Goal: Find contact information: Find contact information

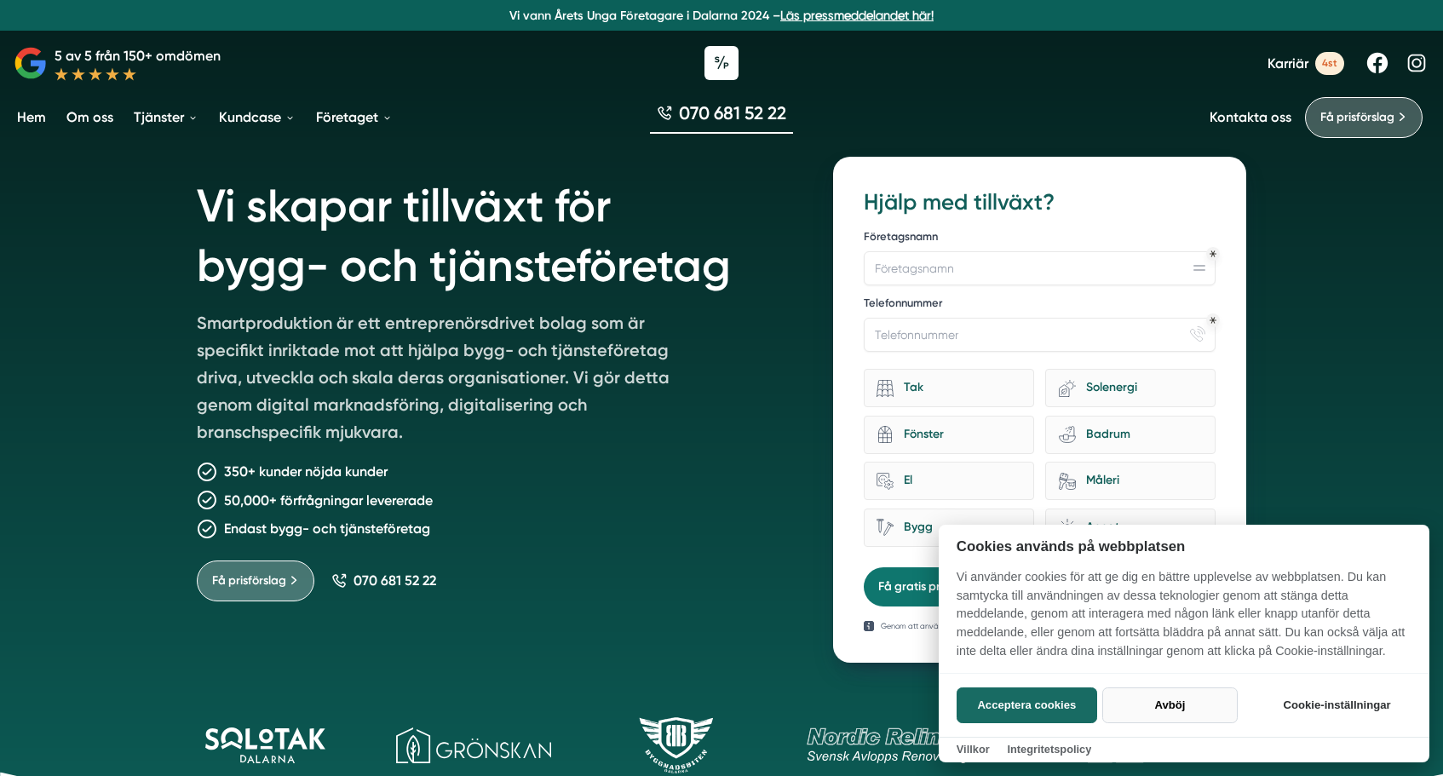
click at [1174, 704] on button "Avböj" at bounding box center [1169, 705] width 135 height 36
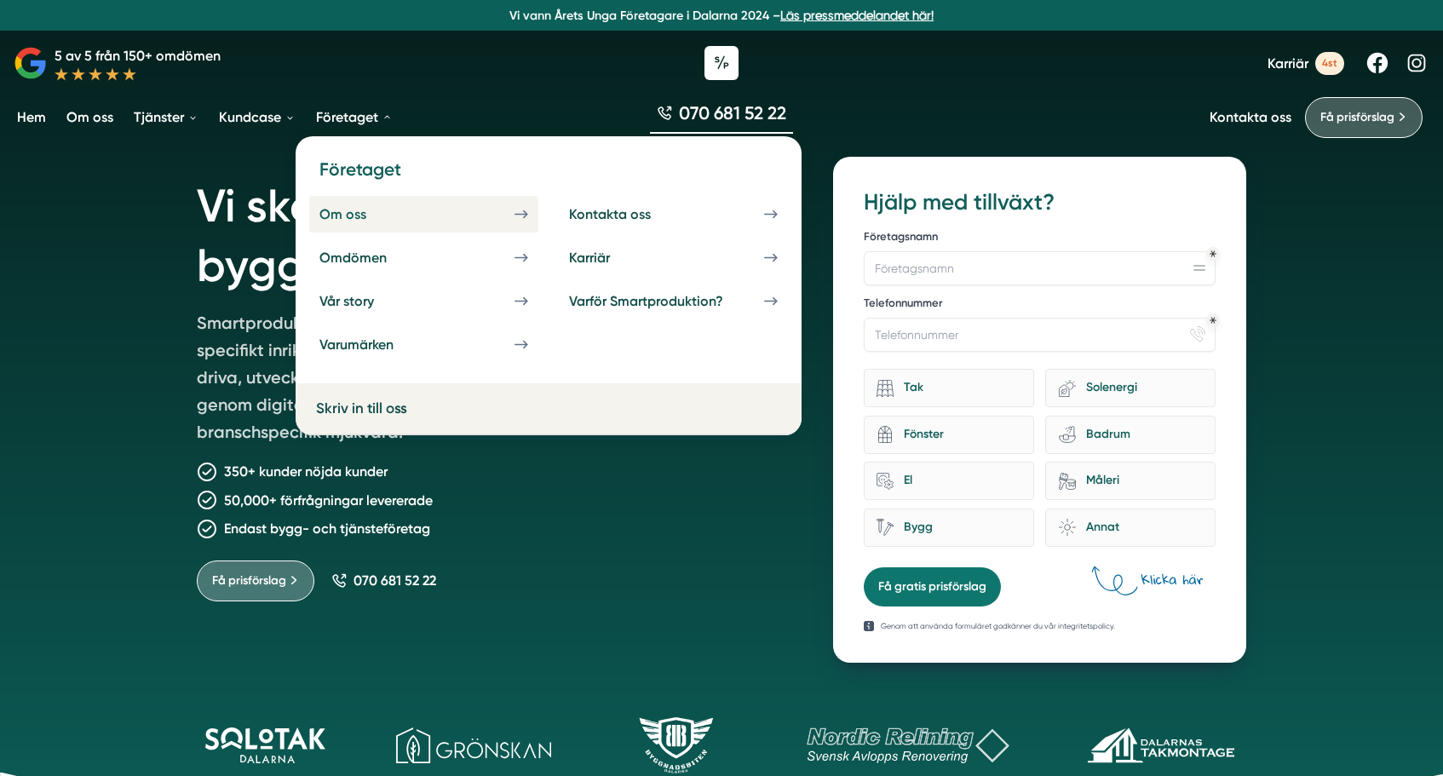
click at [355, 206] on div "Om oss" at bounding box center [363, 214] width 88 height 16
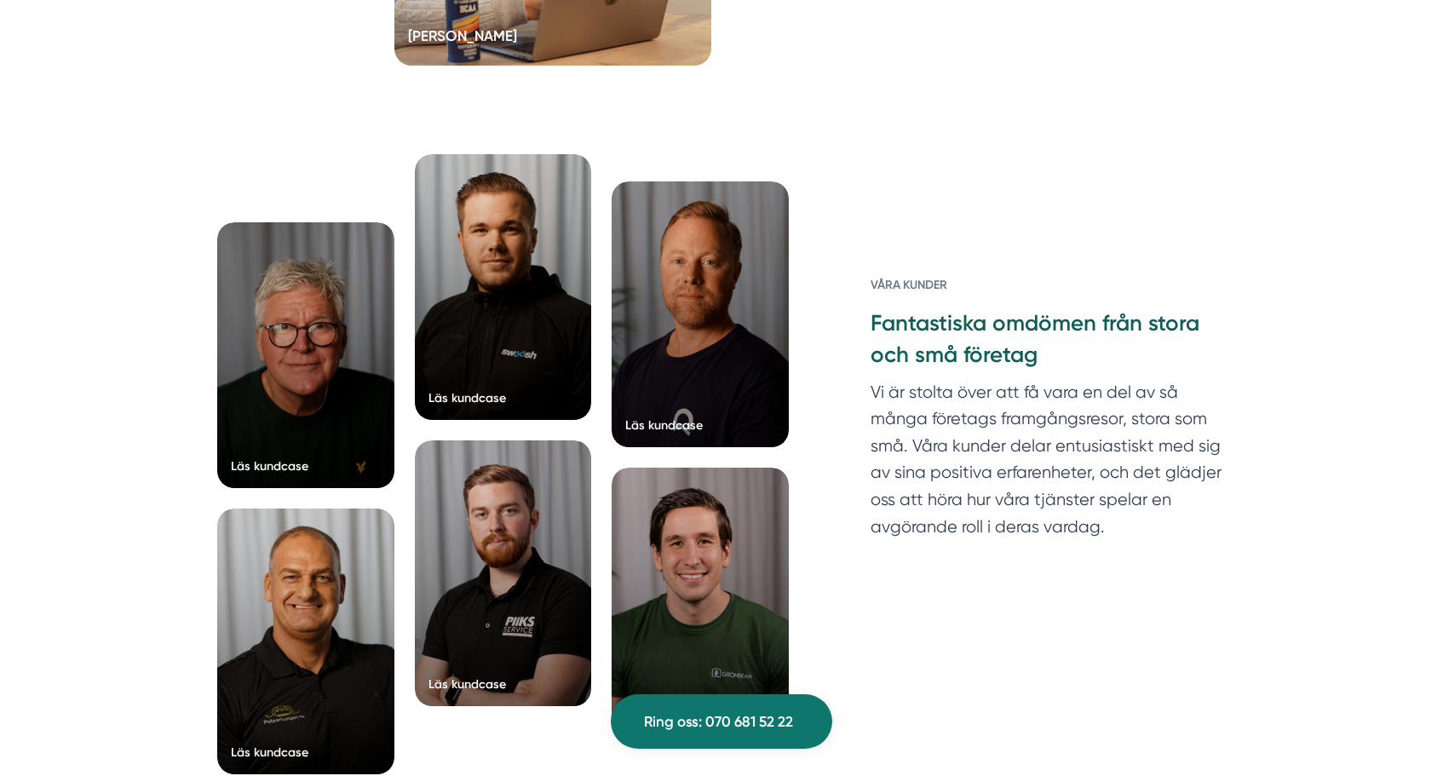
scroll to position [4233, 0]
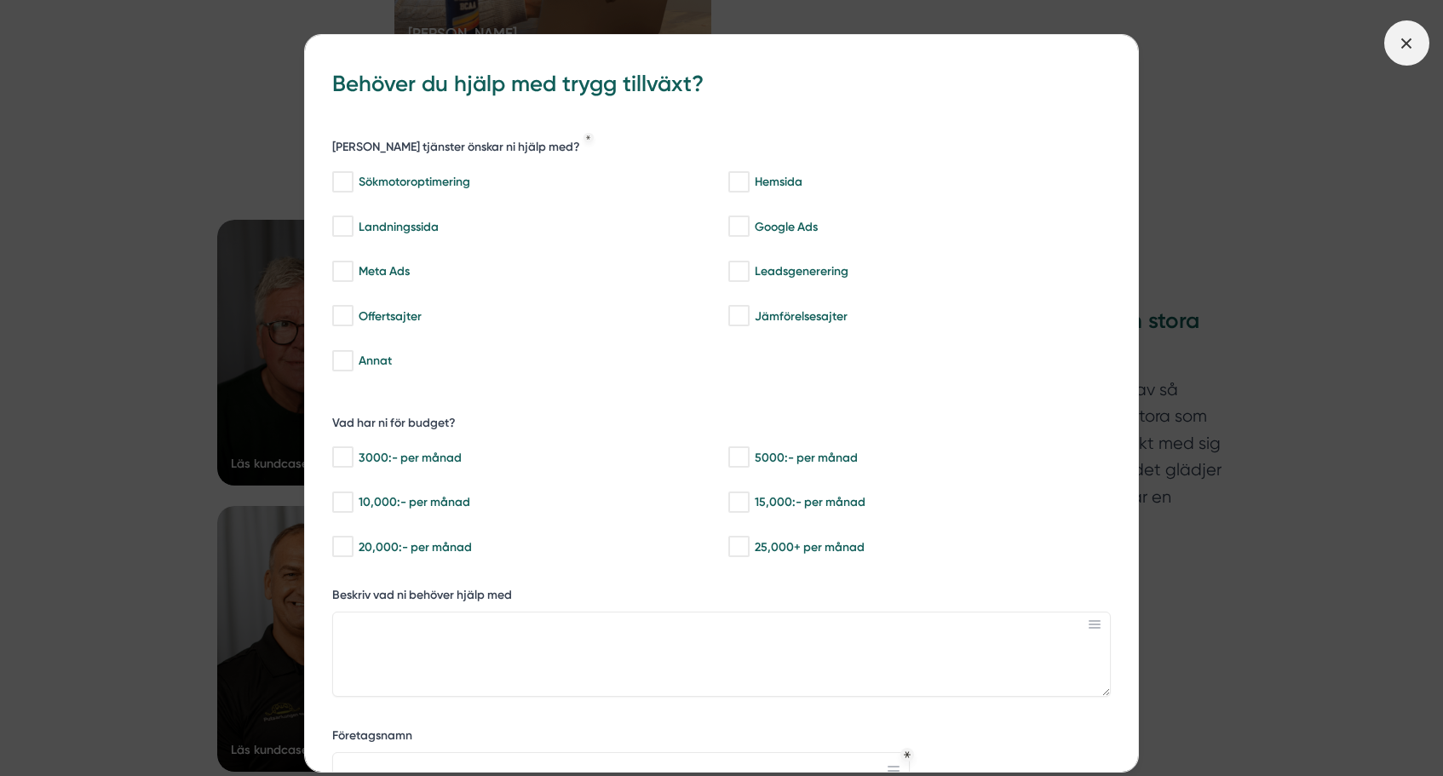
click at [1407, 36] on icon at bounding box center [1406, 43] width 19 height 19
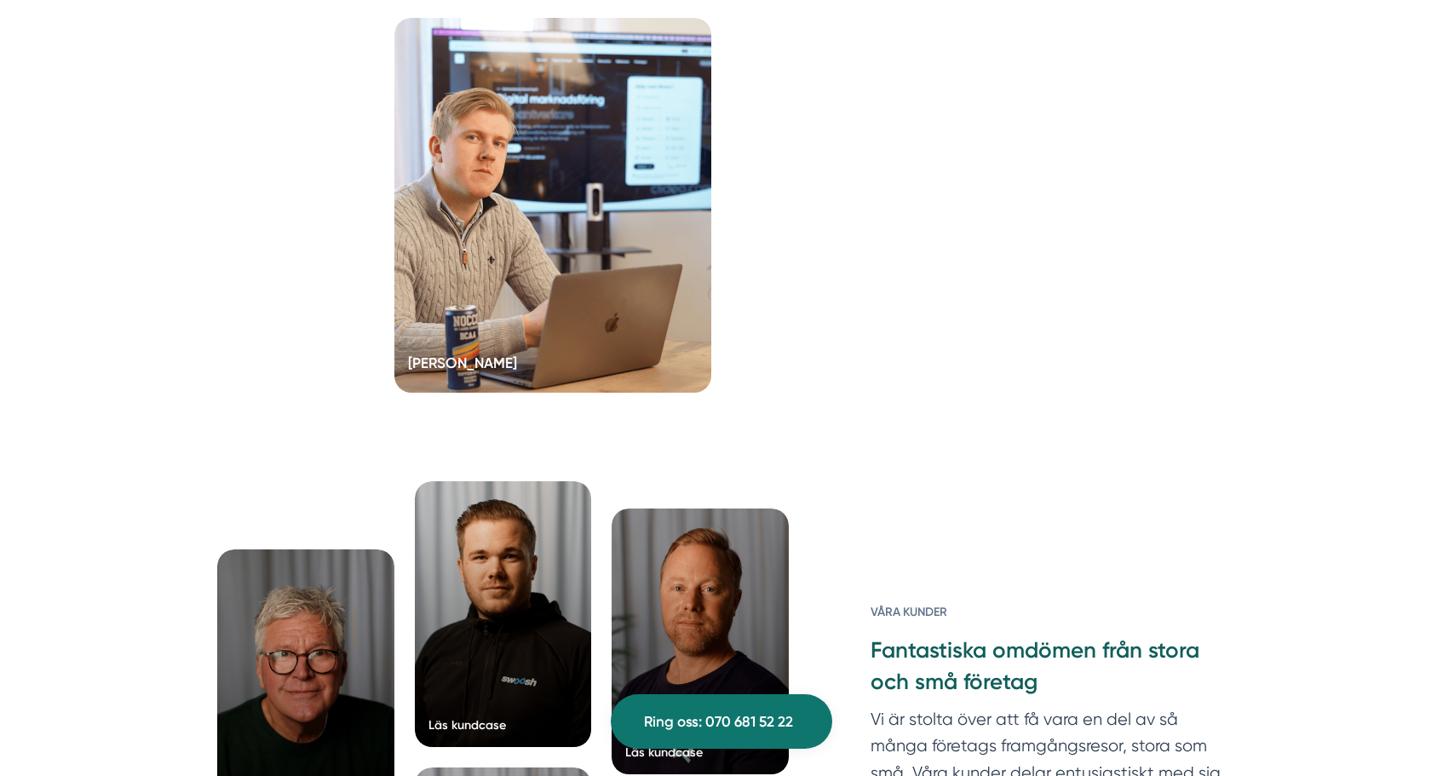
scroll to position [3887, 0]
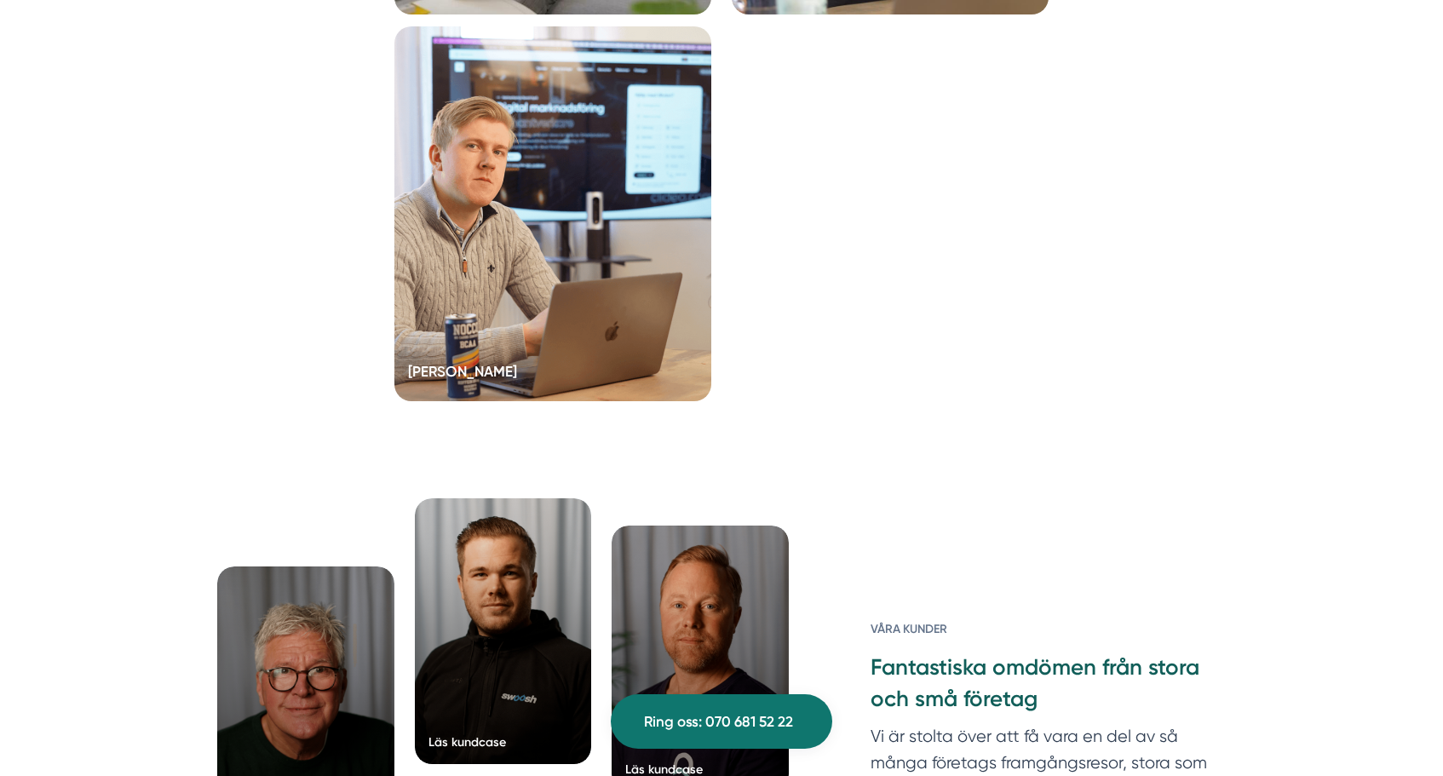
click at [589, 325] on div at bounding box center [552, 213] width 317 height 375
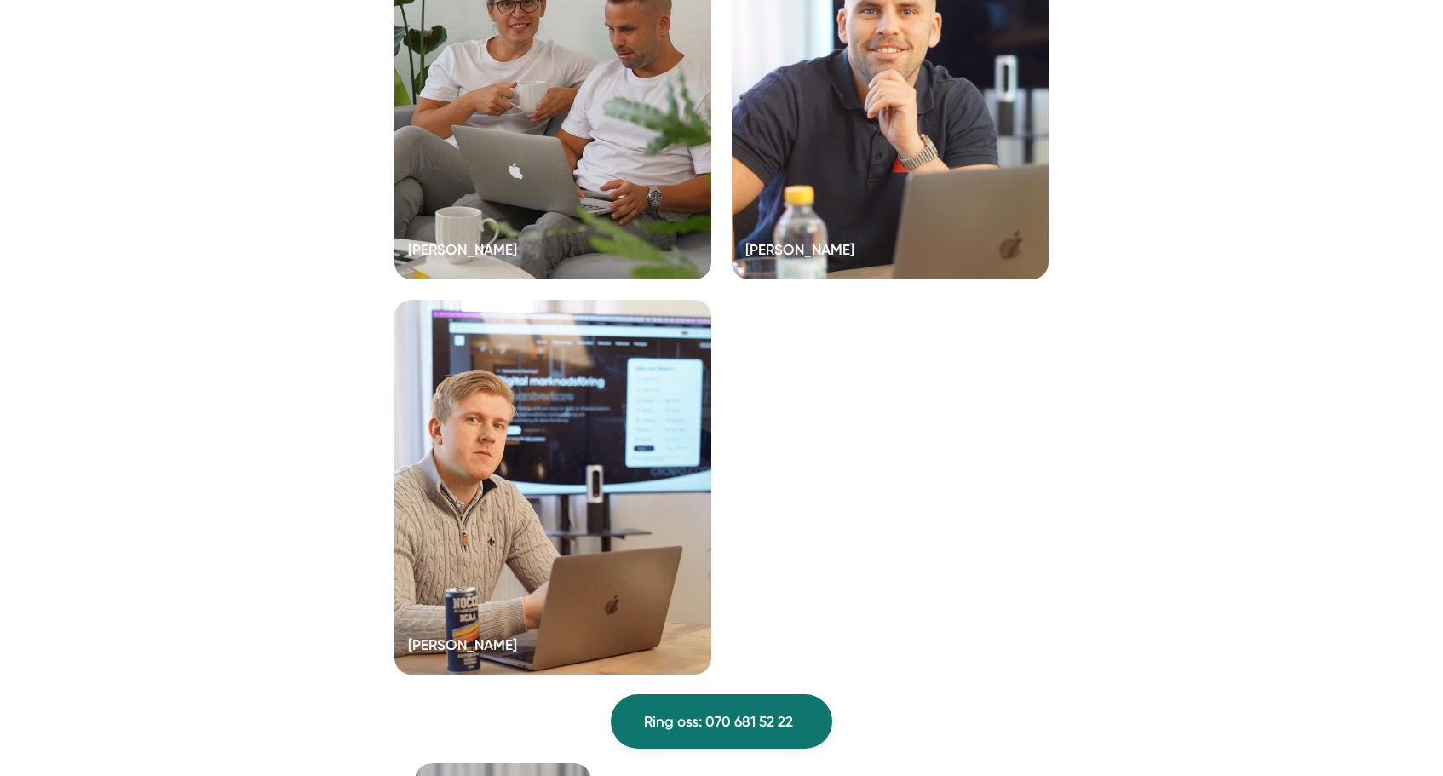
scroll to position [3606, 0]
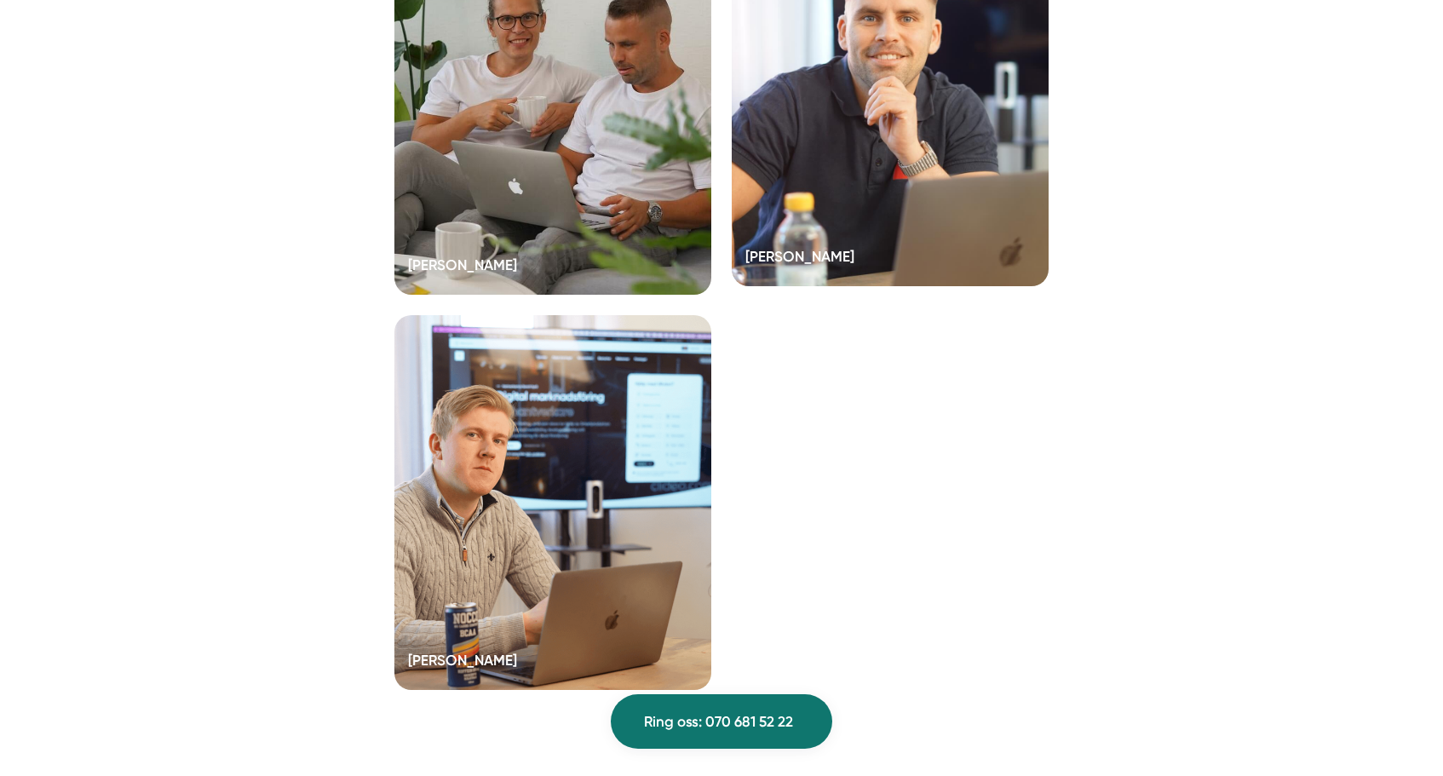
click at [941, 238] on div at bounding box center [890, 98] width 317 height 375
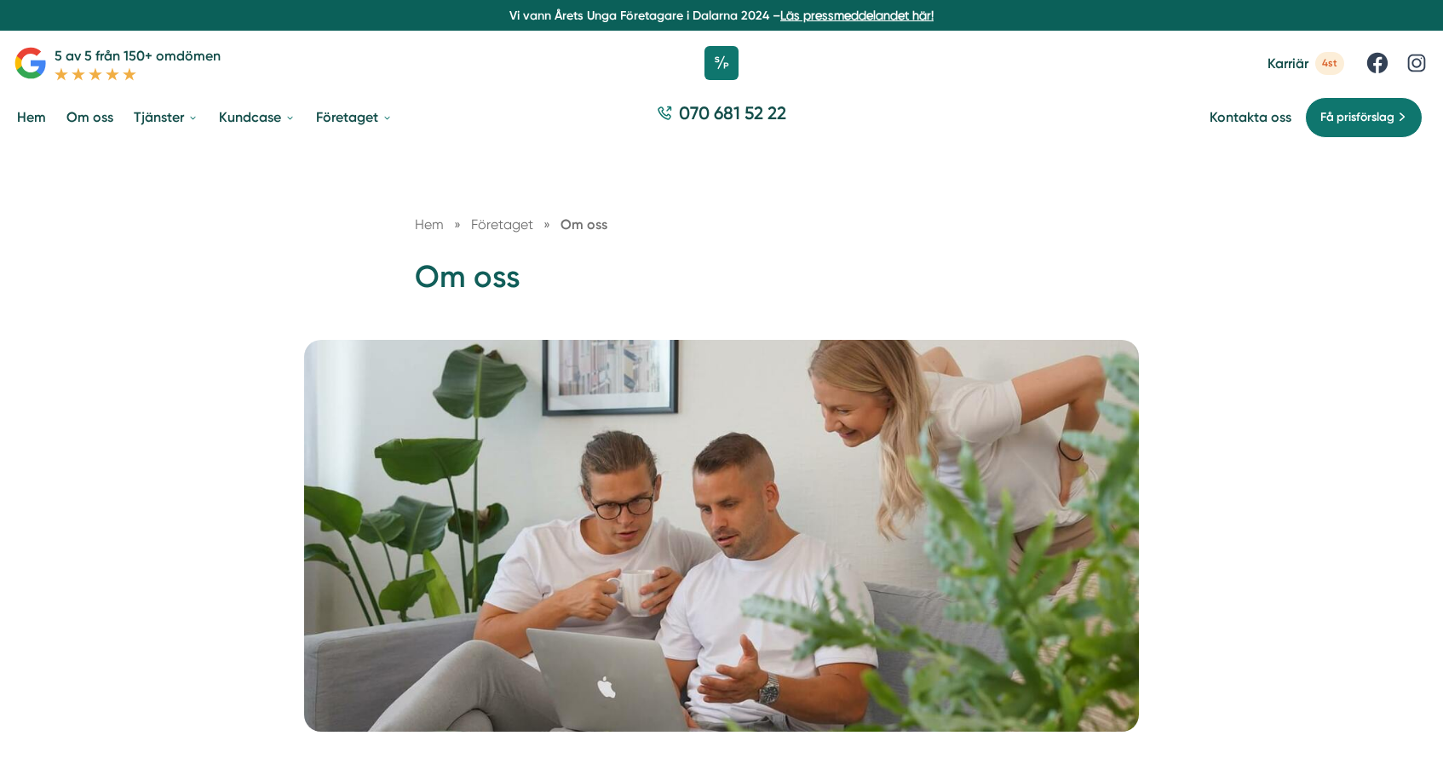
scroll to position [0, 0]
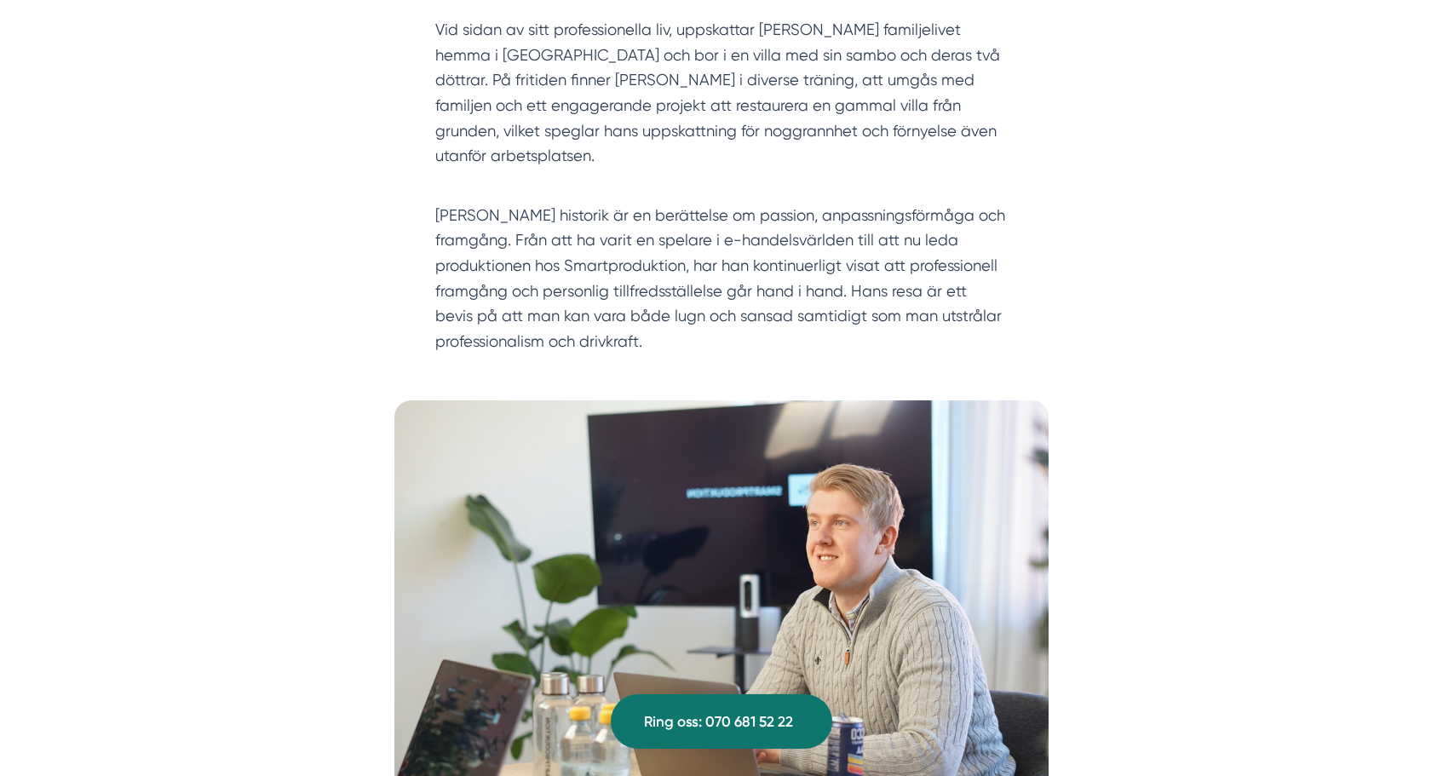
scroll to position [1171, 0]
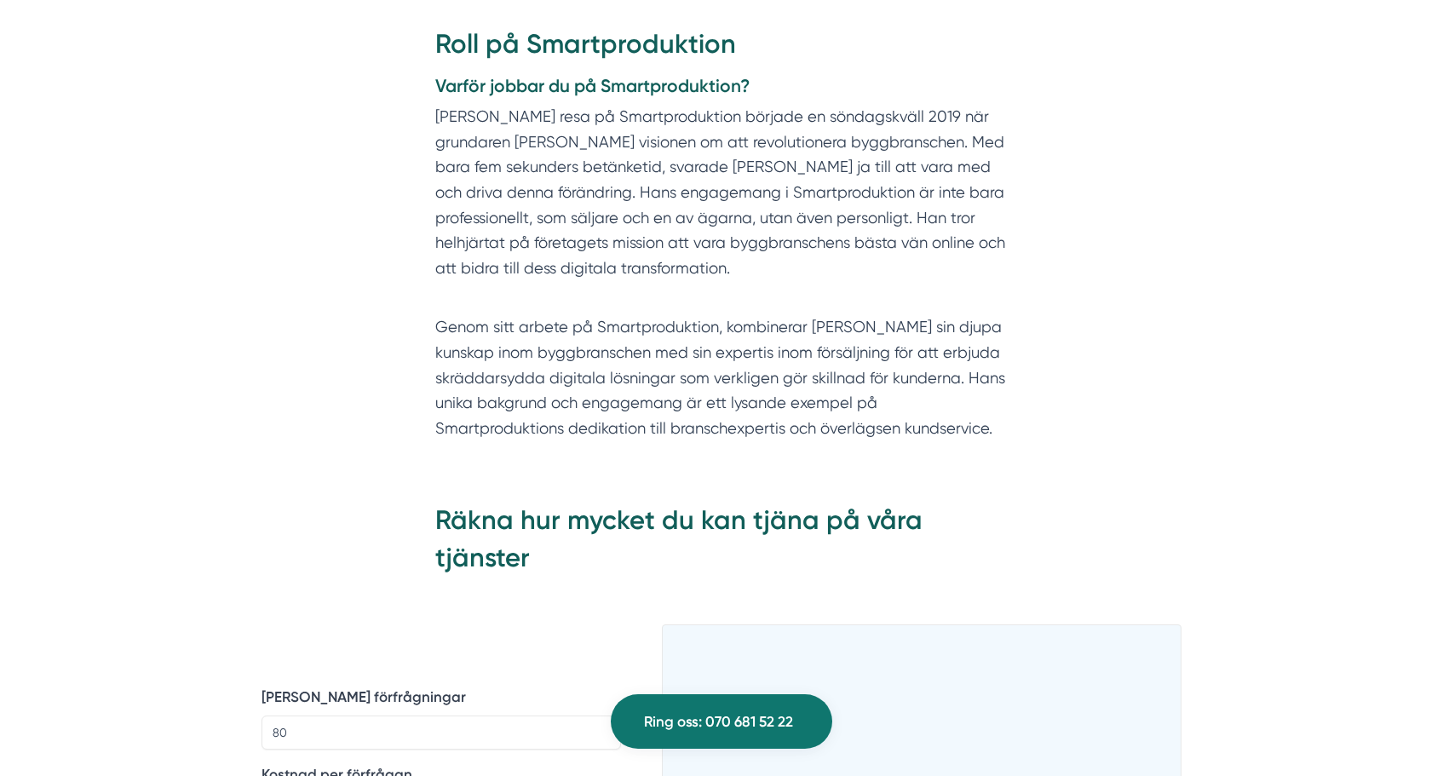
scroll to position [1595, 0]
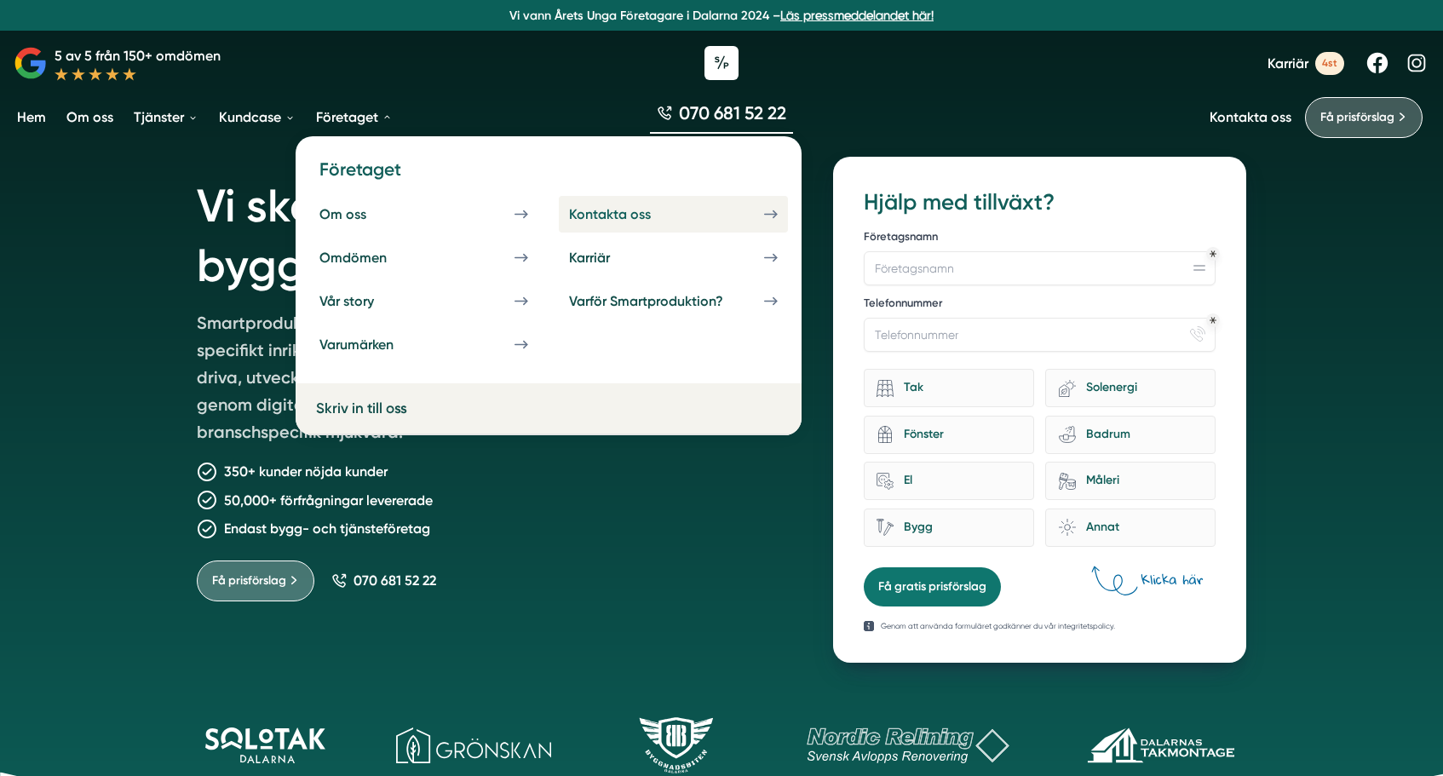
click at [653, 206] on div "Kontakta oss" at bounding box center [630, 214] width 123 height 16
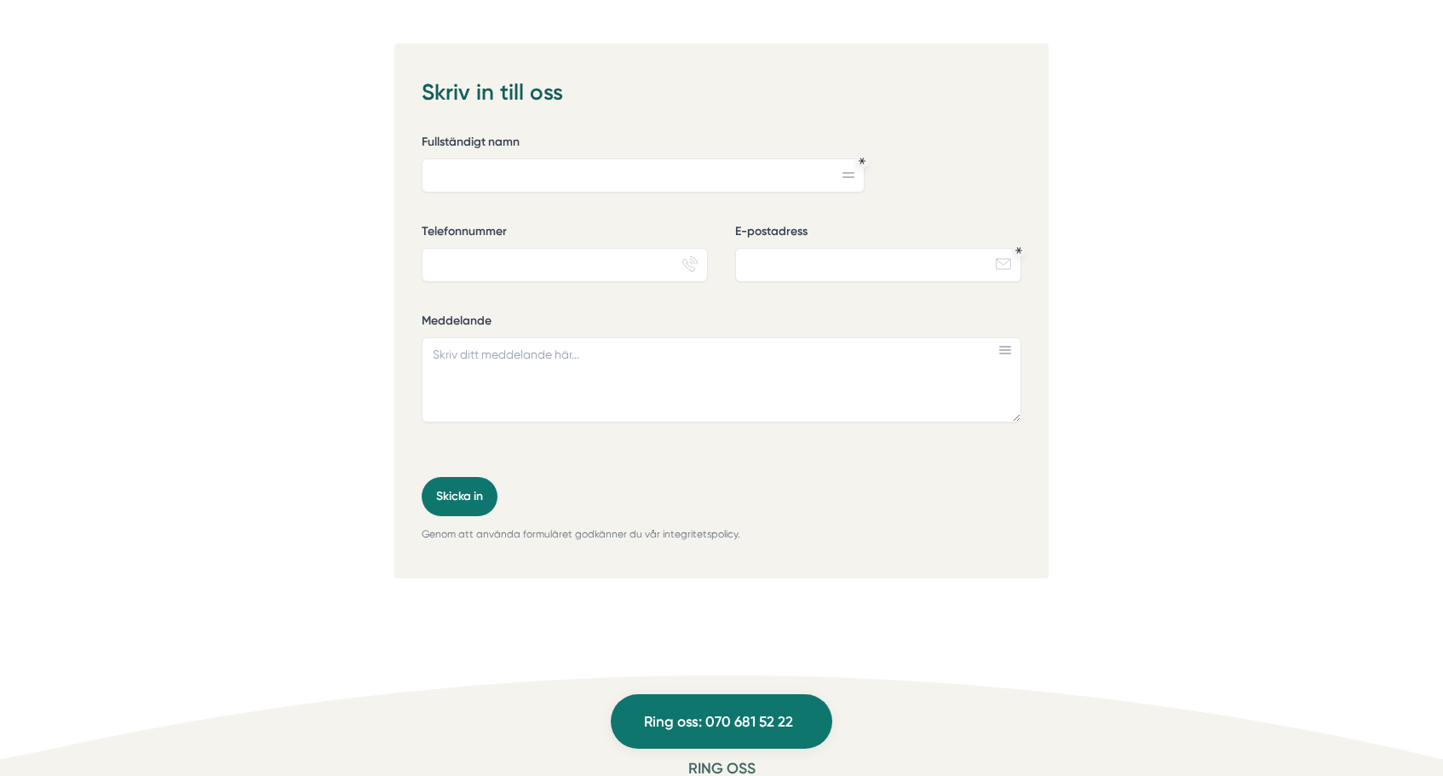
scroll to position [1258, 0]
